Goal: Information Seeking & Learning: Learn about a topic

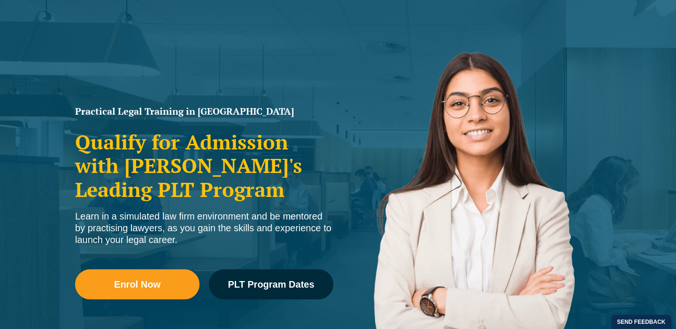
scroll to position [228, 0]
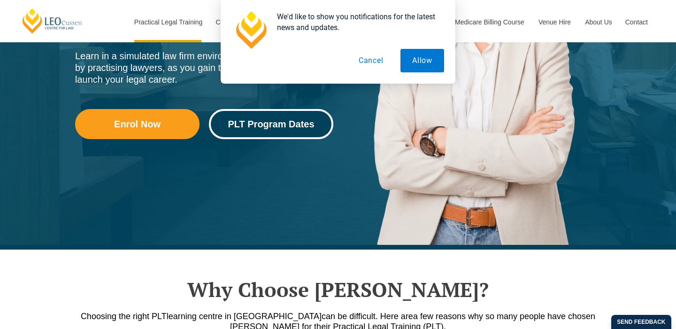
click at [280, 122] on span "PLT Program Dates" at bounding box center [271, 123] width 86 height 9
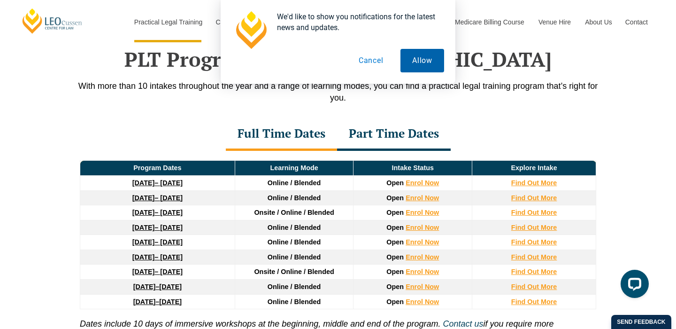
scroll to position [1225, 0]
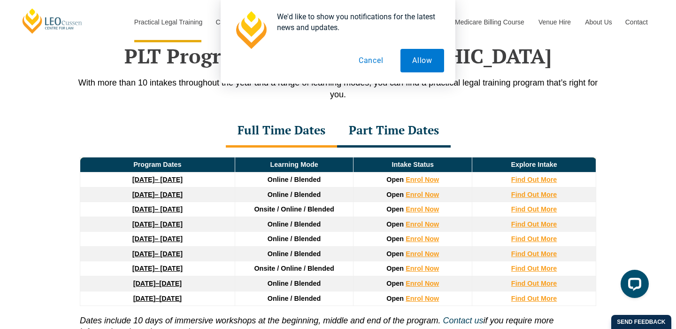
click at [372, 58] on button "Cancel" at bounding box center [371, 60] width 48 height 23
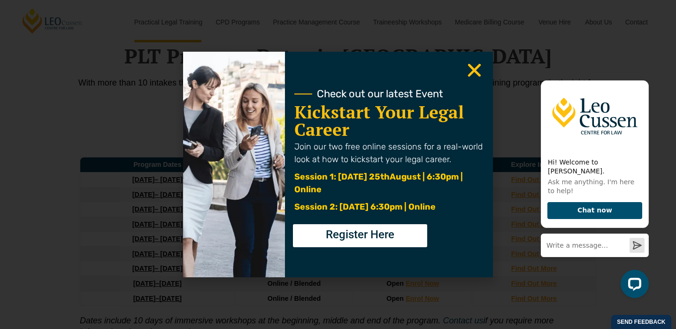
click at [475, 73] on icon "Close" at bounding box center [474, 70] width 18 height 18
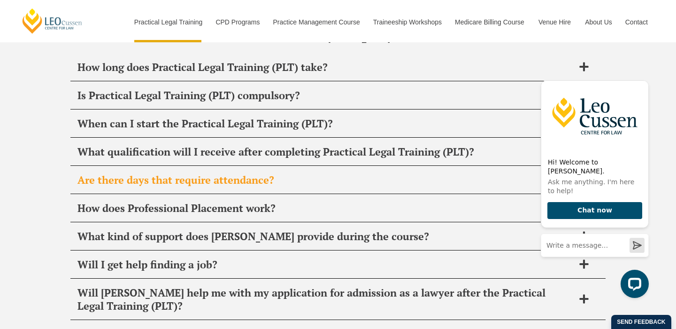
scroll to position [4546, 0]
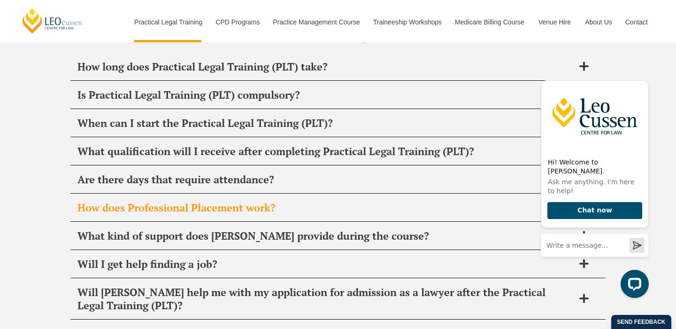
click at [303, 201] on span "How does Professional Placement work?" at bounding box center [325, 207] width 497 height 13
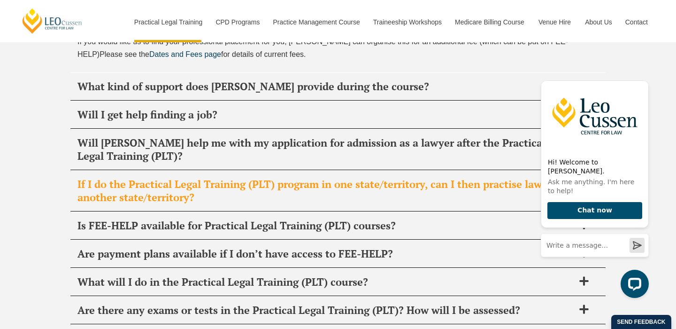
scroll to position [4773, 0]
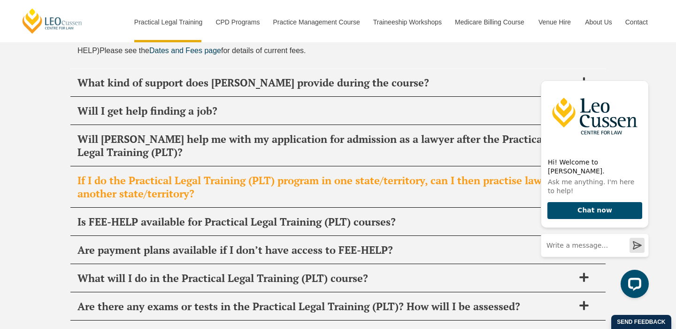
click at [241, 167] on div "If I do the Practical Legal Training (PLT) program in one state/territory, can …" at bounding box center [337, 187] width 535 height 41
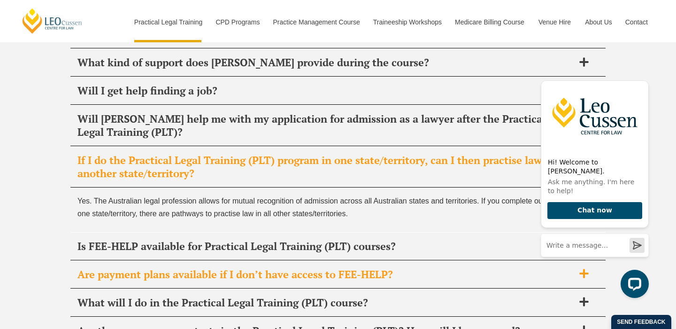
scroll to position [4718, 0]
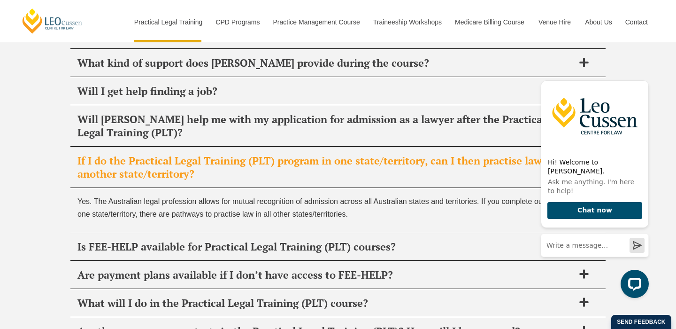
click at [233, 154] on span "If I do the Practical Legal Training (PLT) program in one state/territory, can …" at bounding box center [325, 167] width 497 height 26
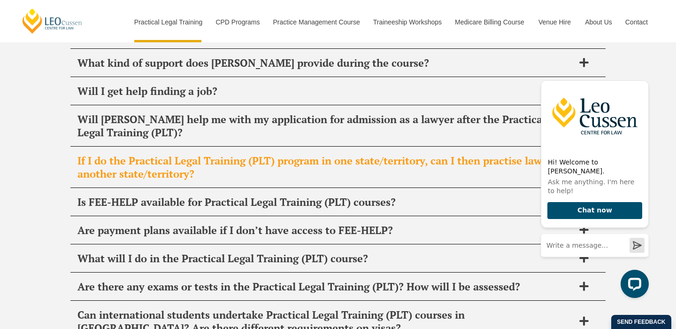
scroll to position [4685, 0]
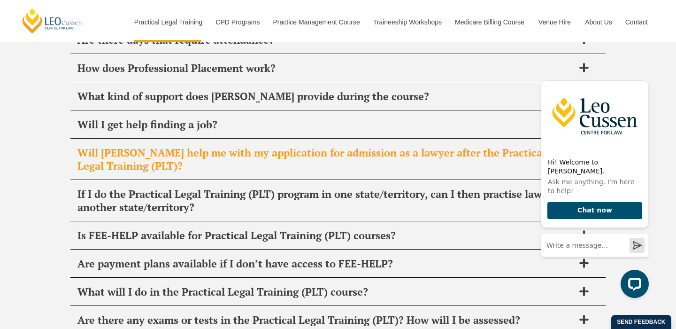
click at [254, 146] on span "Will [PERSON_NAME] help me with my application for admission as a lawyer after …" at bounding box center [325, 159] width 497 height 26
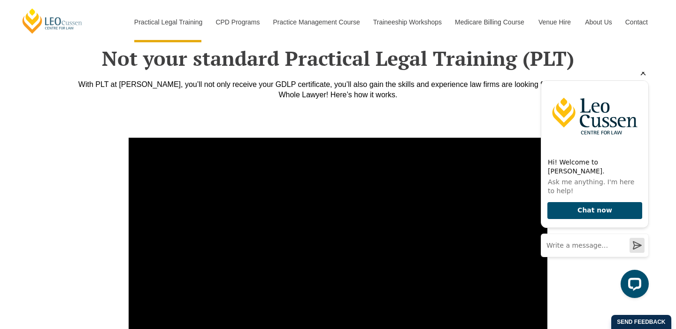
scroll to position [3288, 0]
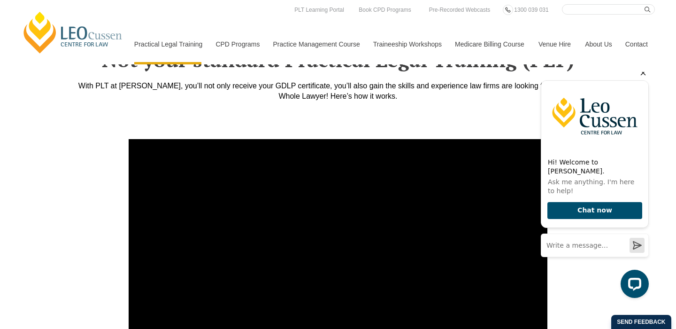
click at [644, 78] on icon "Hide greeting" at bounding box center [642, 72] width 11 height 11
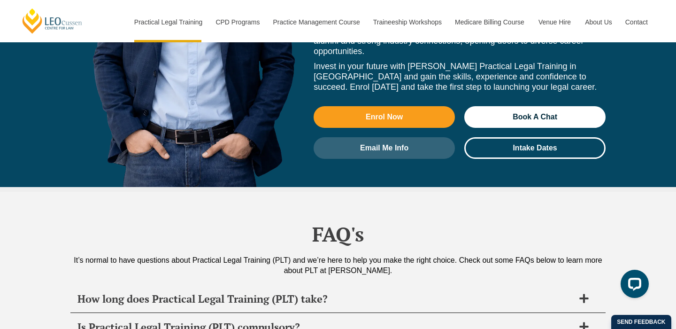
scroll to position [4315, 0]
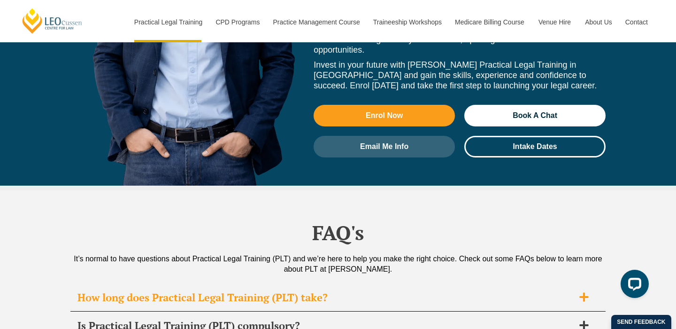
click at [375, 291] on span "How long does Practical Legal Training (PLT) take?" at bounding box center [325, 297] width 497 height 13
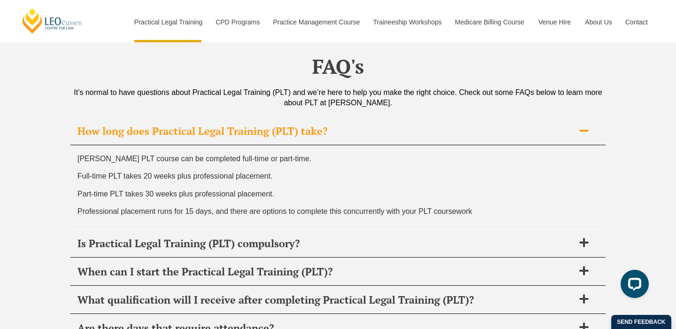
scroll to position [4505, 0]
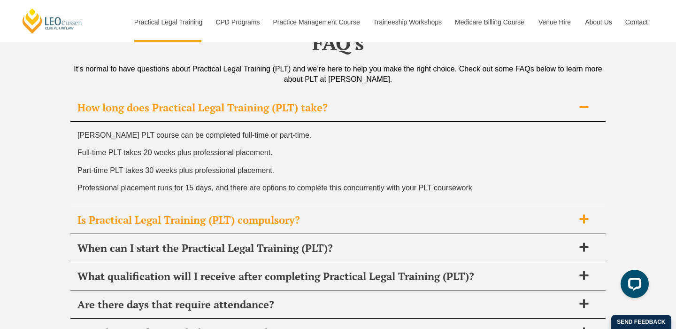
click at [347, 213] on span "Is Practical Legal Training (PLT) compulsory?" at bounding box center [325, 219] width 497 height 13
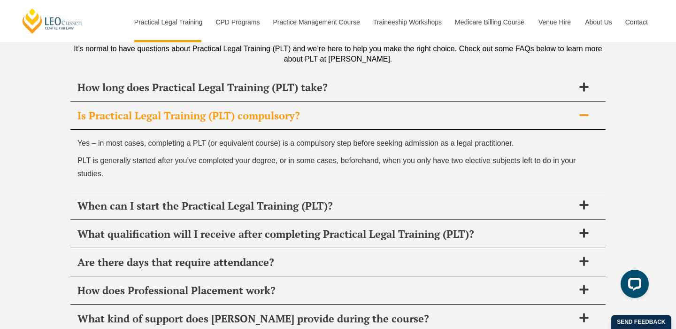
scroll to position [4525, 0]
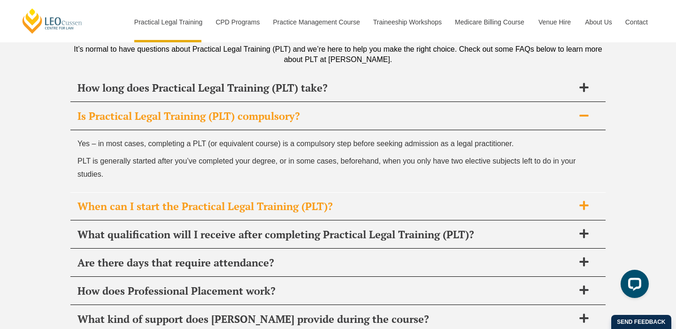
click at [367, 199] on span "When can I start the Practical Legal Training (PLT)?" at bounding box center [325, 205] width 497 height 13
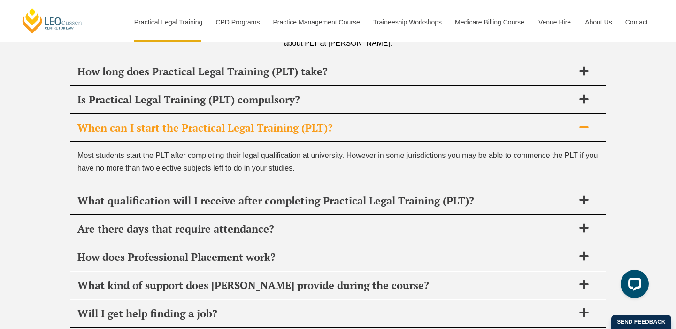
scroll to position [4544, 0]
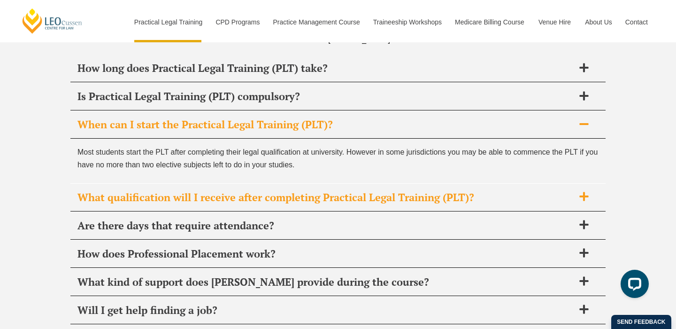
click at [475, 191] on span "What qualification will I receive after completing Practical Legal Training (PL…" at bounding box center [325, 197] width 497 height 13
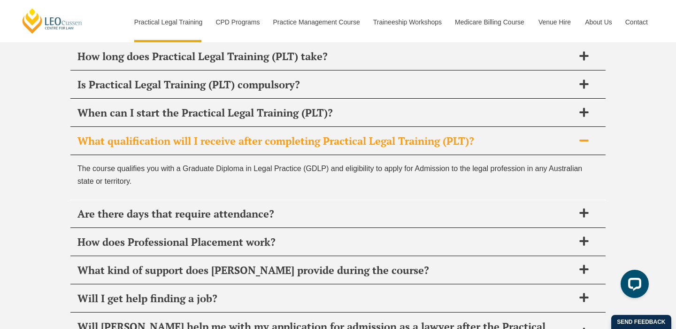
scroll to position [4560, 0]
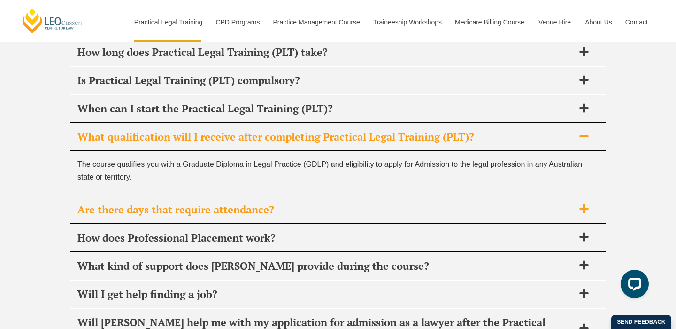
click at [380, 203] on span "Are there days that require attendance?" at bounding box center [325, 209] width 497 height 13
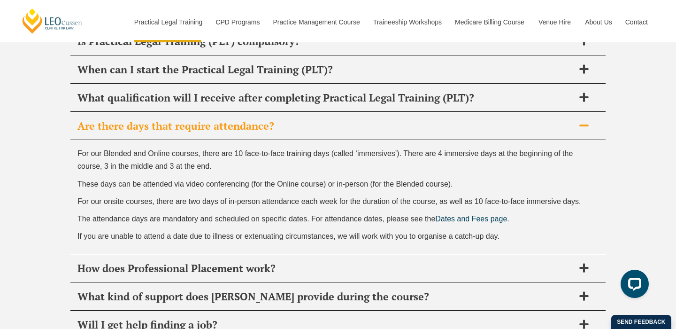
scroll to position [4601, 0]
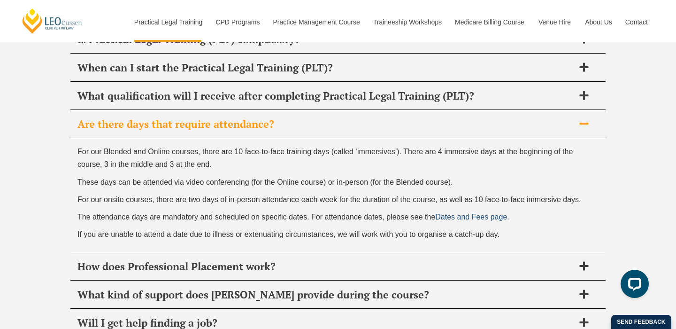
click at [459, 213] on span "Dates and Fees page" at bounding box center [471, 217] width 72 height 8
